Goal: Transaction & Acquisition: Book appointment/travel/reservation

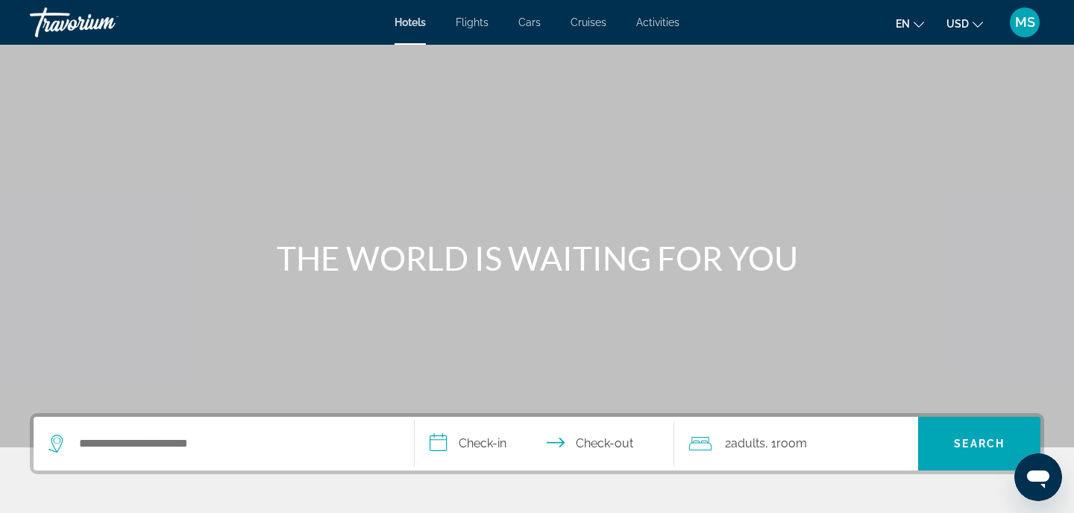
scroll to position [146, 0]
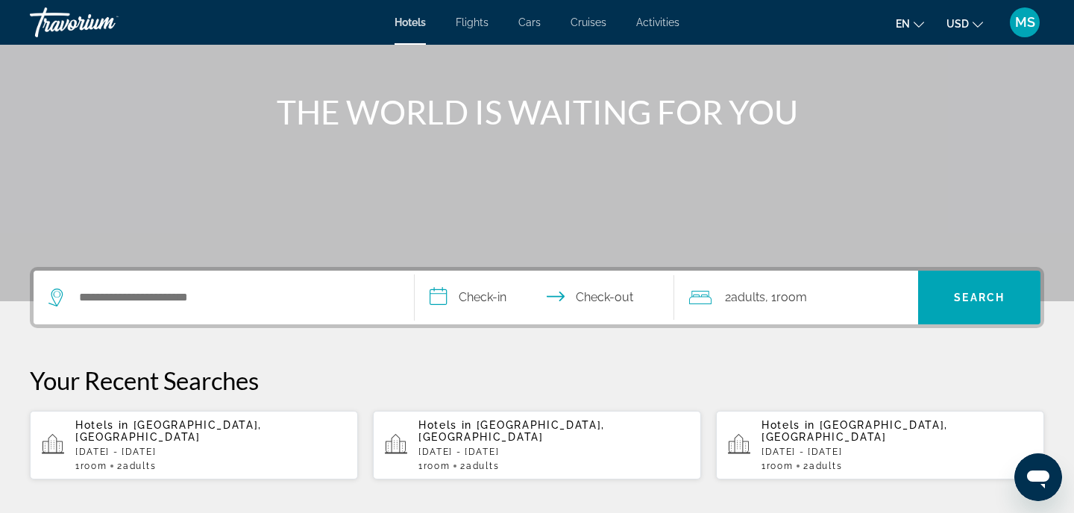
click at [230, 447] on p "[DATE] - [DATE]" at bounding box center [210, 452] width 271 height 10
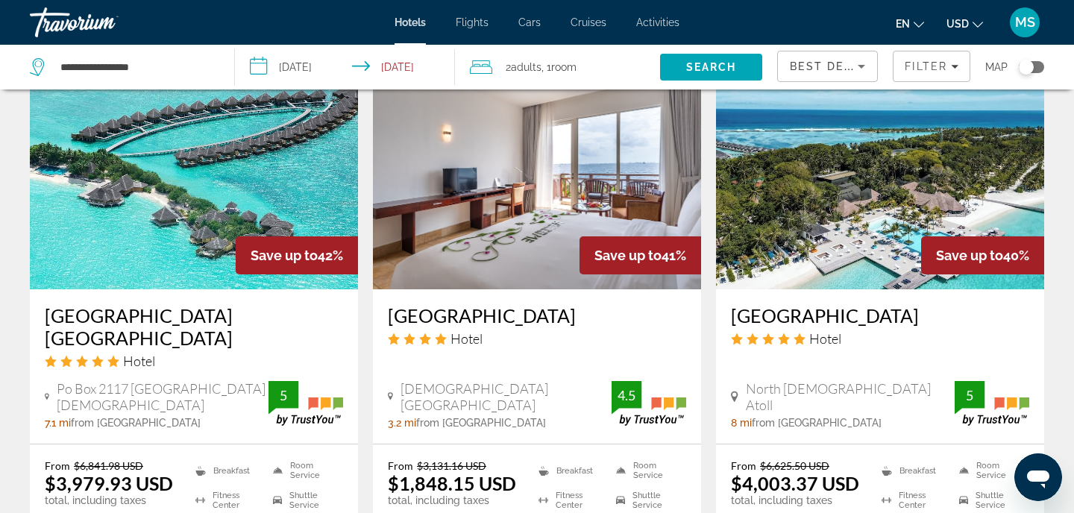
scroll to position [1889, 0]
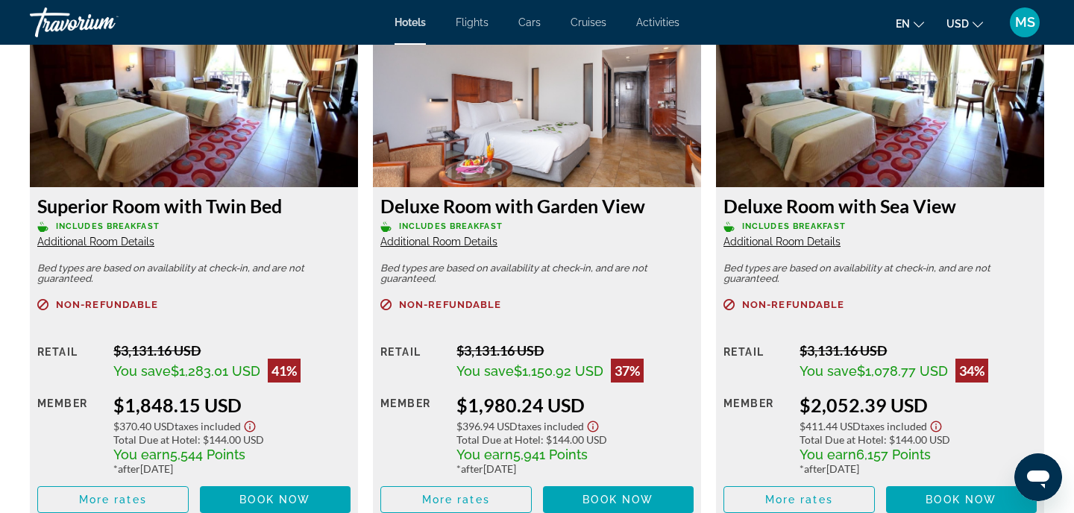
scroll to position [2332, 0]
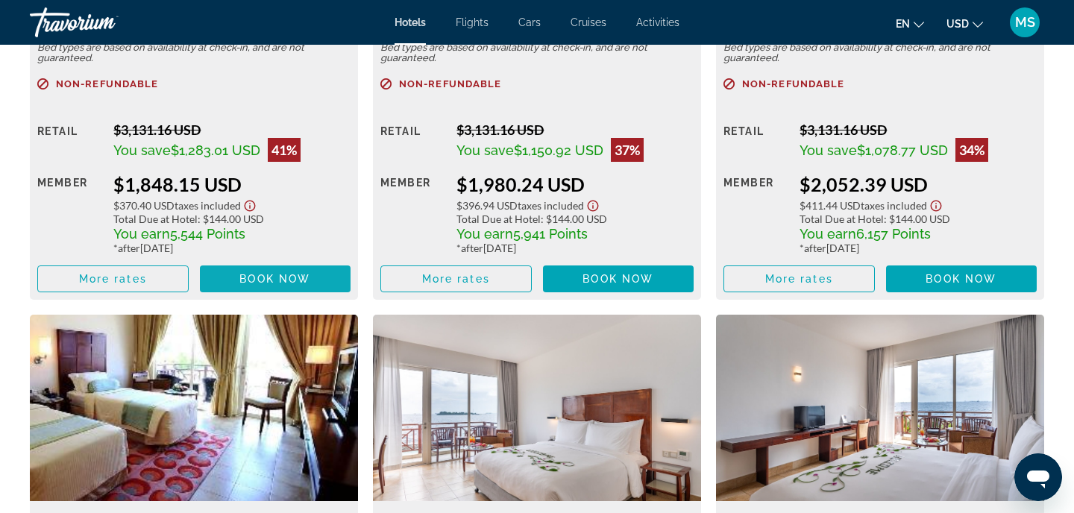
click at [271, 283] on span "Book now" at bounding box center [274, 279] width 71 height 12
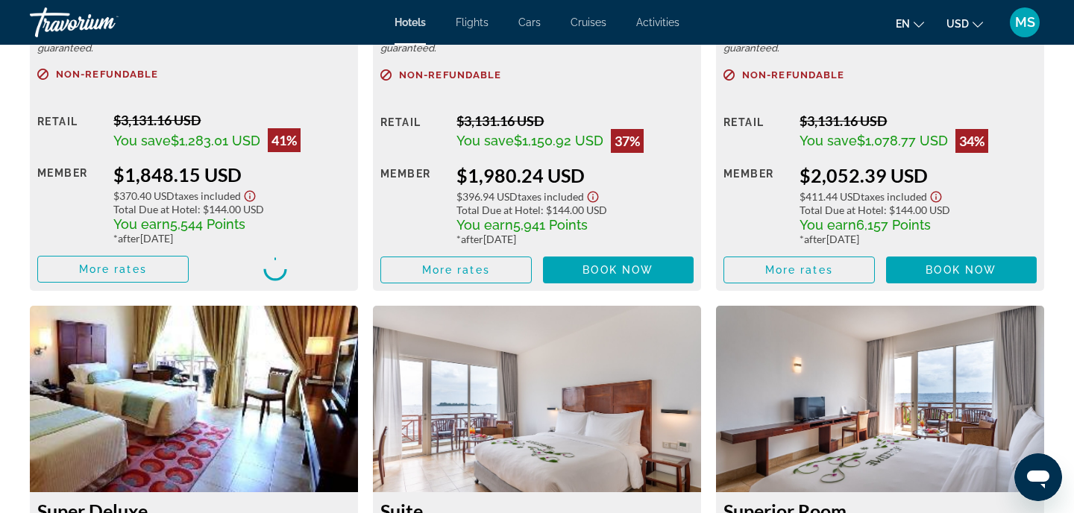
scroll to position [2344, 0]
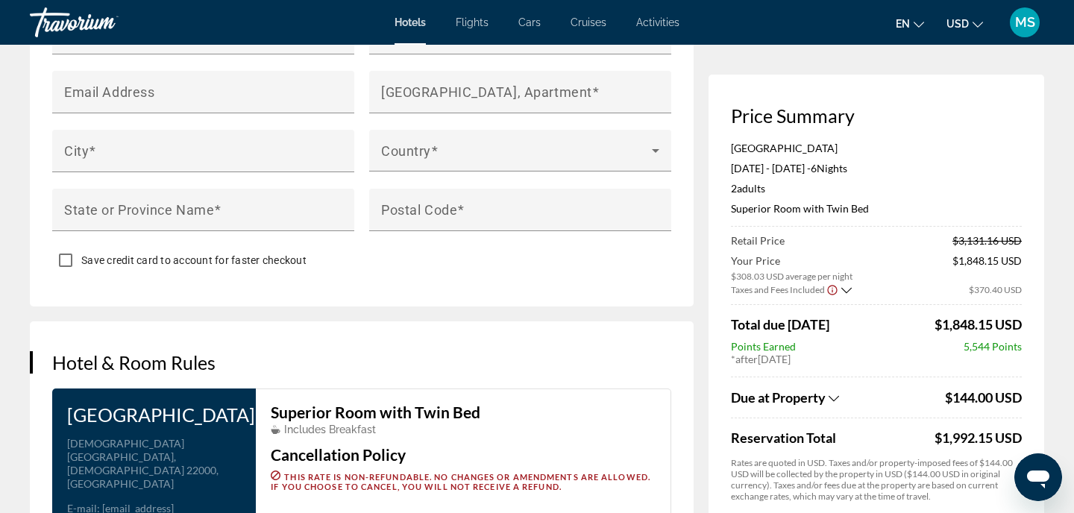
scroll to position [1311, 0]
